Goal: Task Accomplishment & Management: Manage account settings

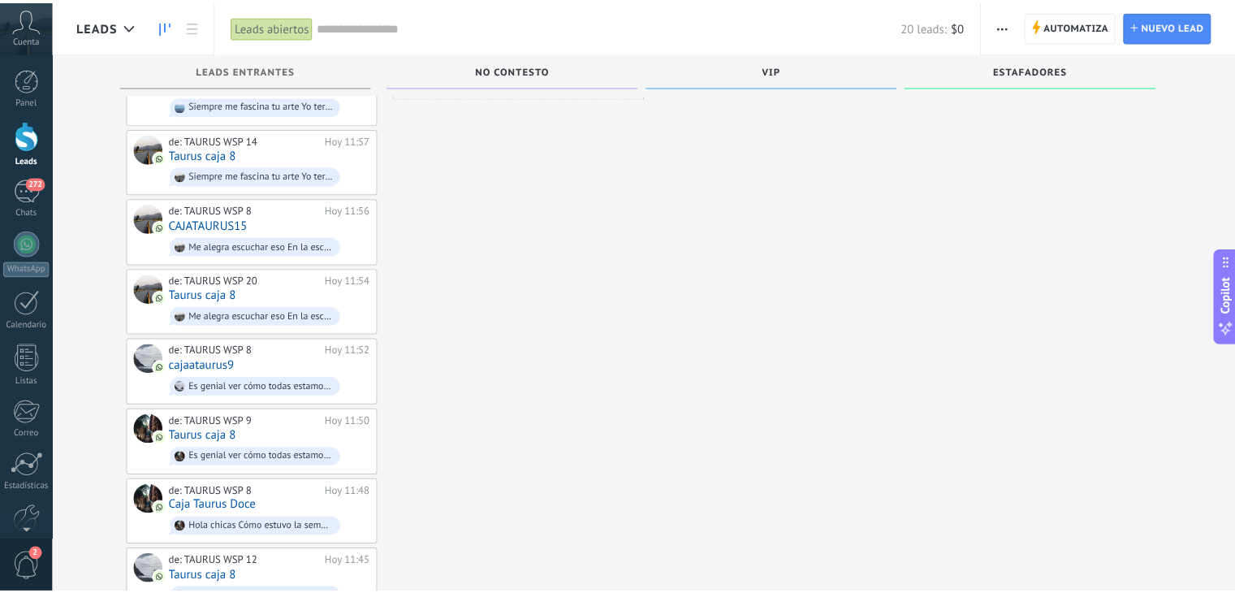
scroll to position [169, 0]
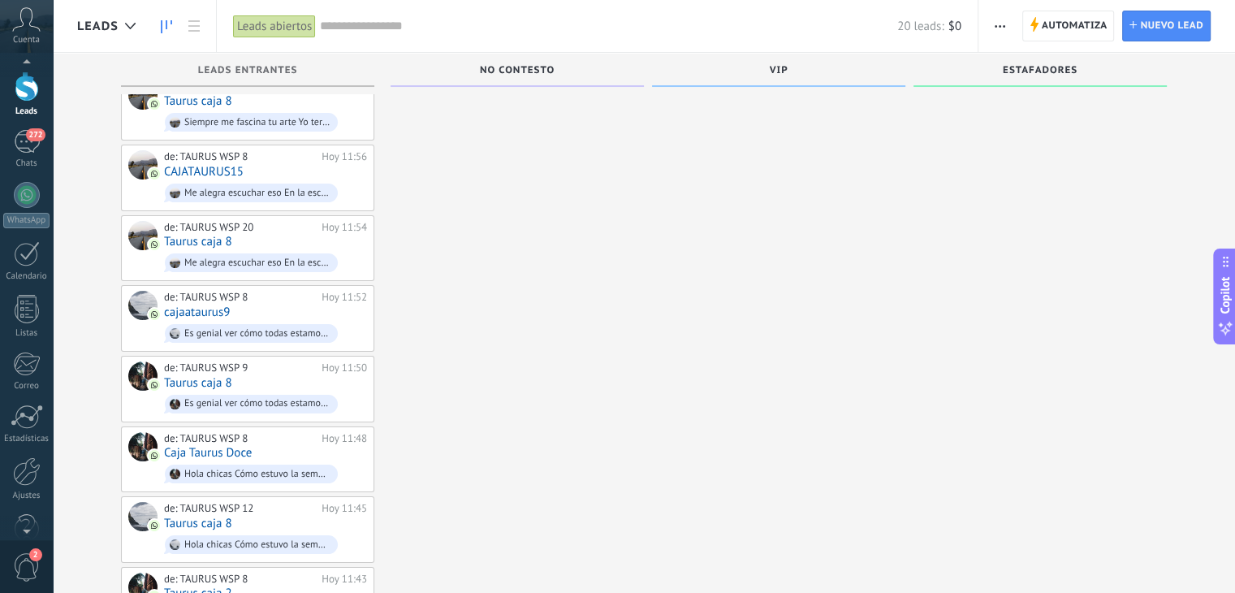
click at [27, 524] on div at bounding box center [26, 528] width 53 height 24
click at [29, 454] on link "Ajustes" at bounding box center [26, 447] width 53 height 44
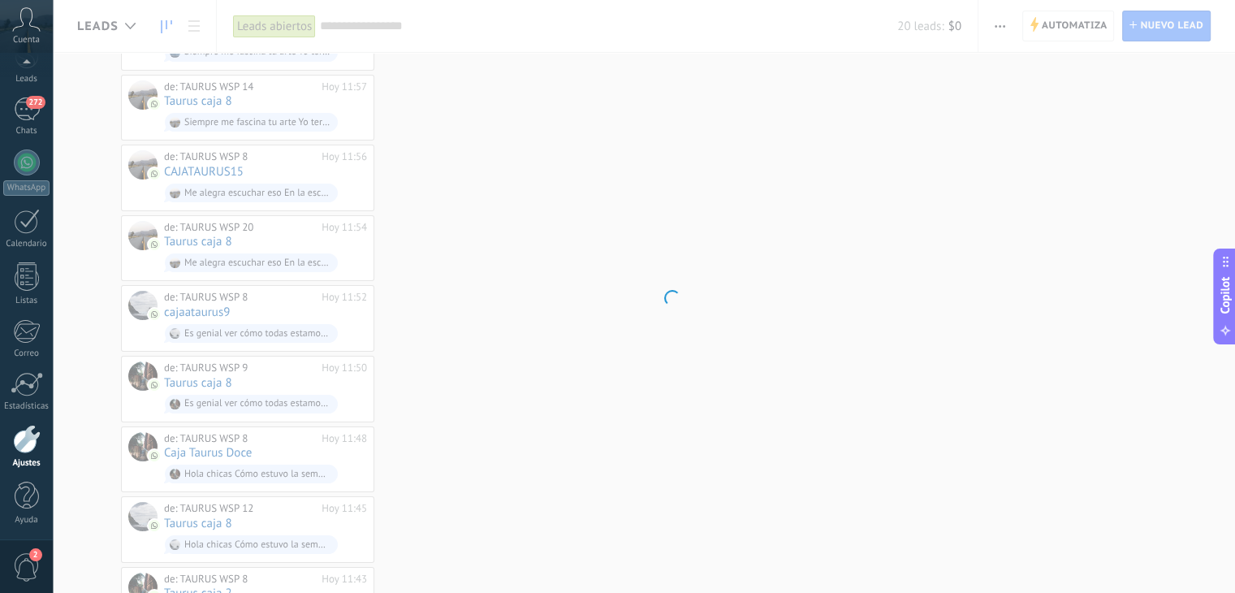
click at [29, 454] on link "Ajustes" at bounding box center [26, 447] width 53 height 44
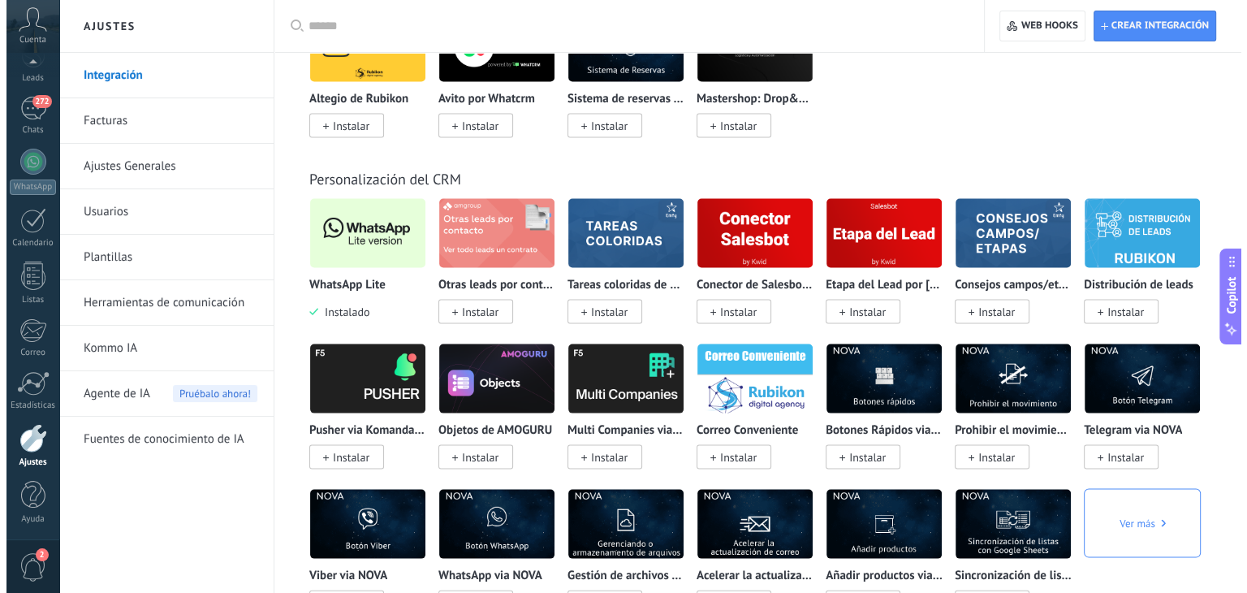
scroll to position [3283, 0]
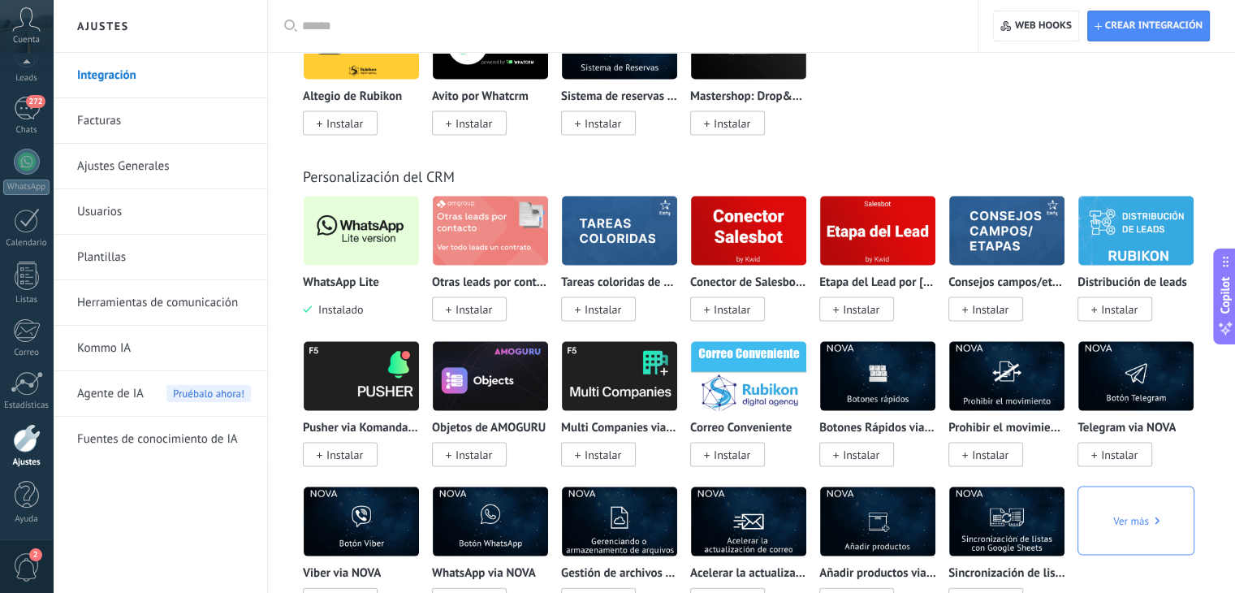
click at [387, 261] on img at bounding box center [361, 231] width 115 height 79
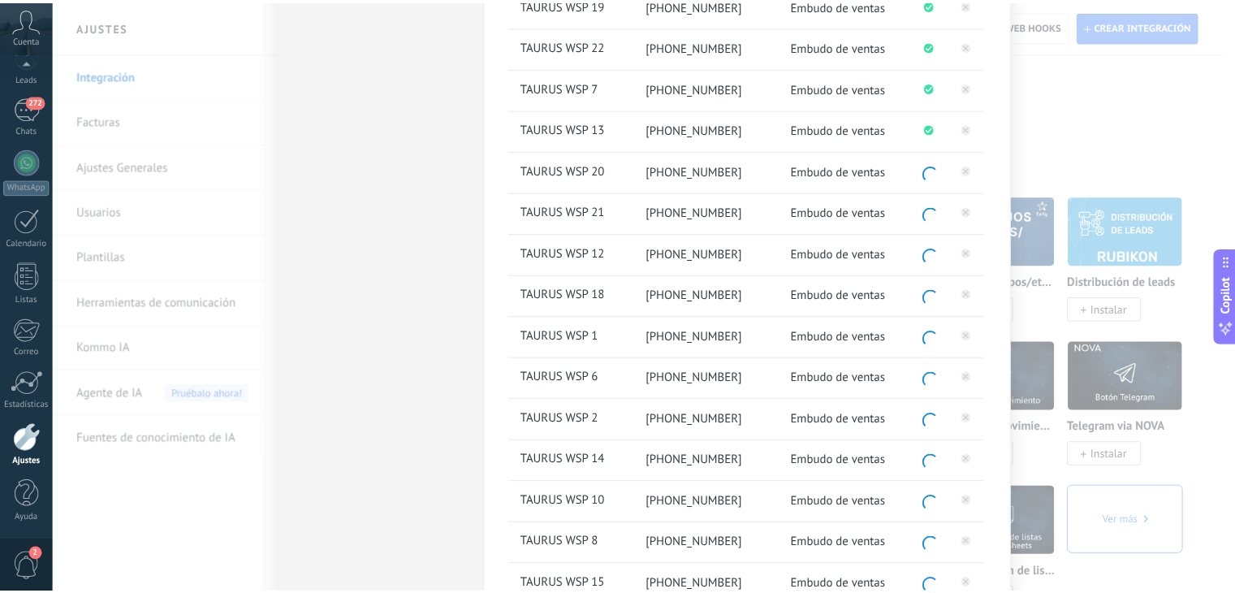
scroll to position [0, 0]
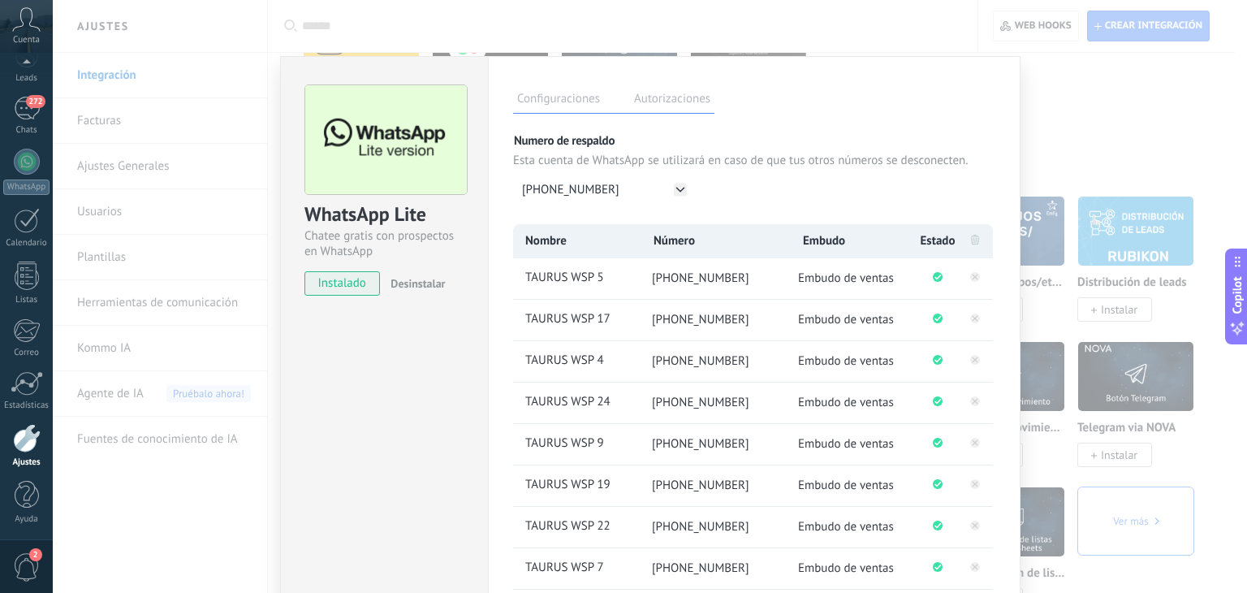
click at [1096, 136] on div "WhatsApp Lite Chatee gratis con prospectos en WhatsApp instalado Desinstalar Co…" at bounding box center [650, 296] width 1194 height 593
